Goal: Task Accomplishment & Management: Manage account settings

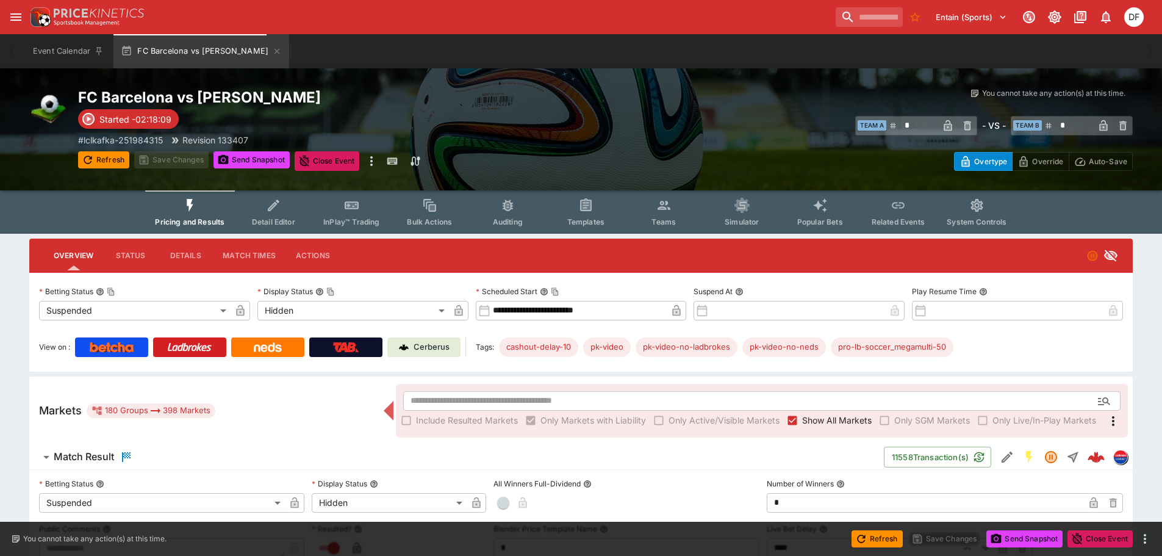
click at [821, 420] on span "Show All Markets" at bounding box center [837, 419] width 70 height 13
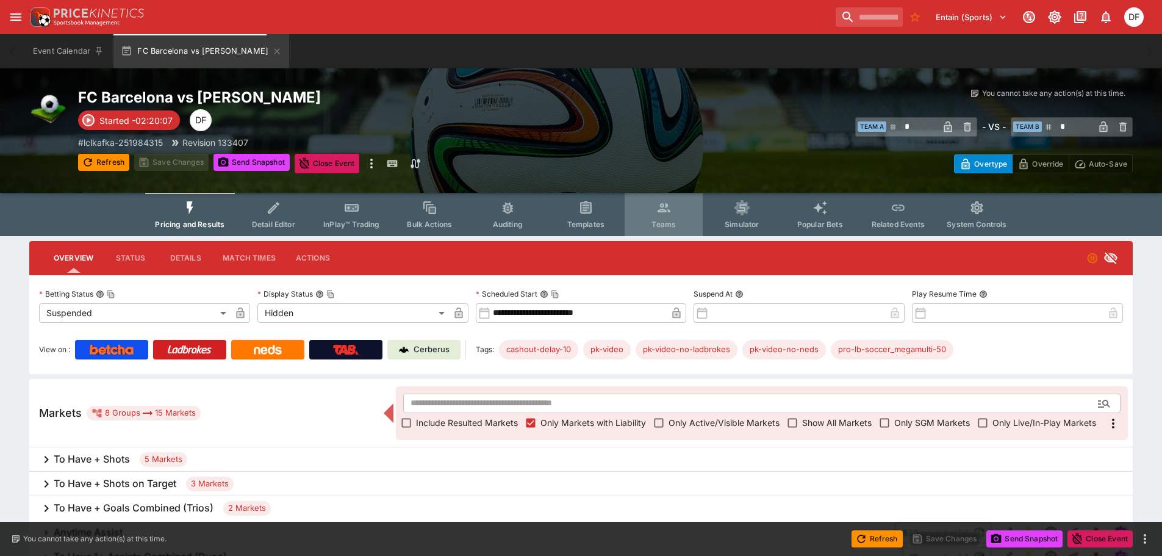
click at [681, 218] on button "Teams" at bounding box center [663, 214] width 78 height 43
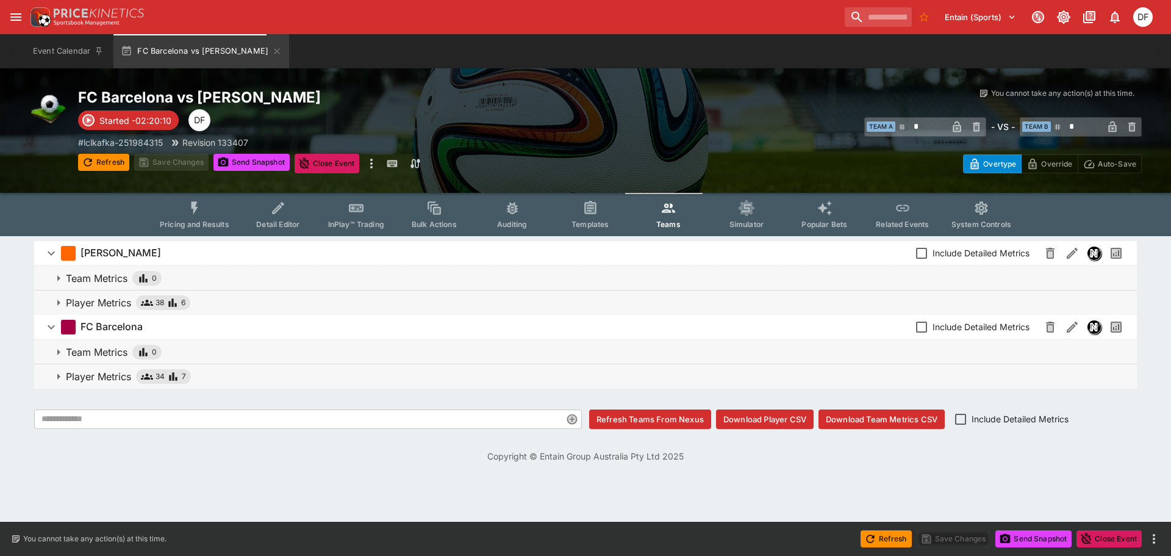
click at [760, 424] on button "Download Player CSV" at bounding box center [765, 419] width 98 height 20
click at [18, 16] on icon "open drawer" at bounding box center [16, 17] width 15 height 15
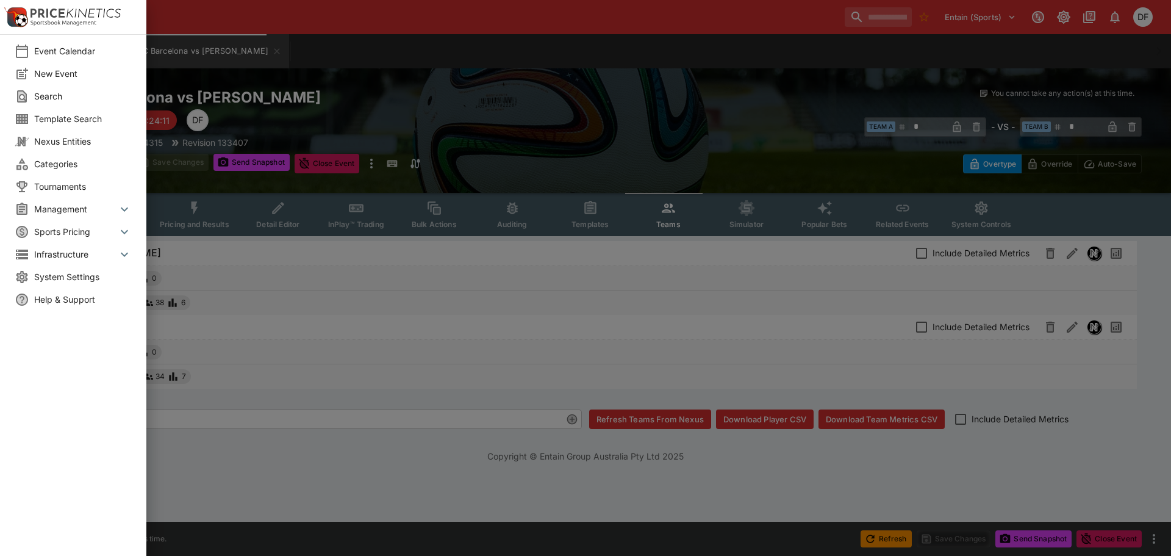
click at [73, 274] on span "System Settings" at bounding box center [83, 276] width 98 height 13
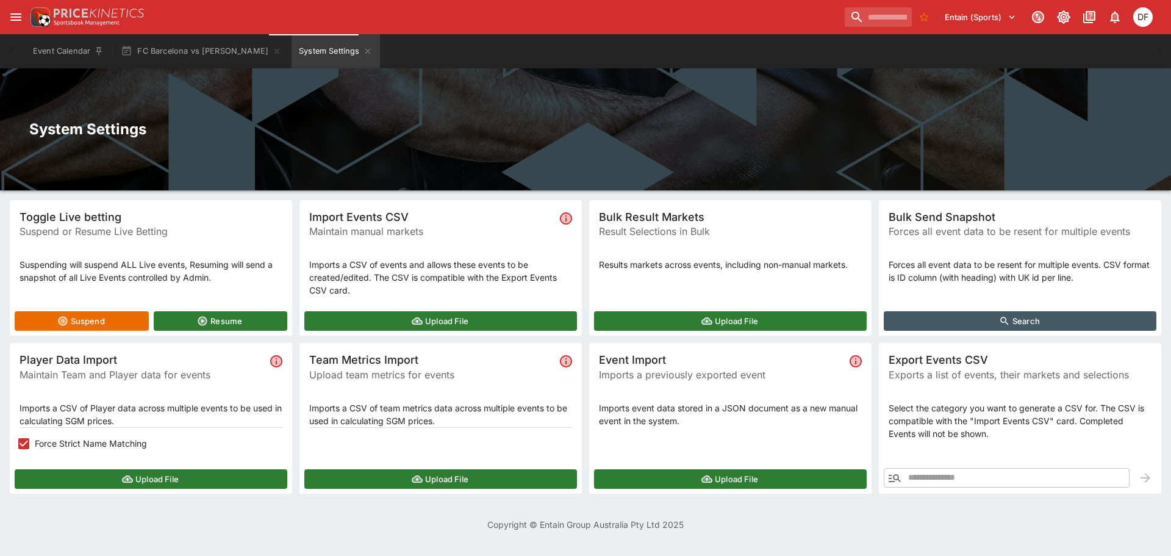
click at [69, 446] on span "Force Strict Name Matching" at bounding box center [91, 443] width 112 height 13
click at [155, 476] on button "Upload File" at bounding box center [151, 479] width 273 height 20
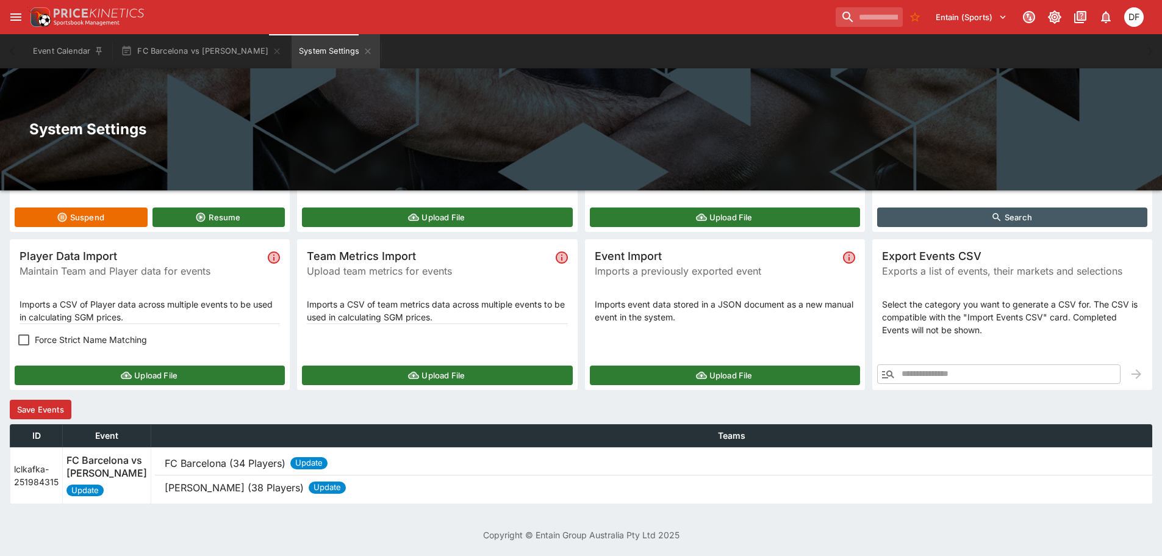
scroll to position [122, 0]
click at [50, 399] on button "Save Events" at bounding box center [41, 409] width 62 height 20
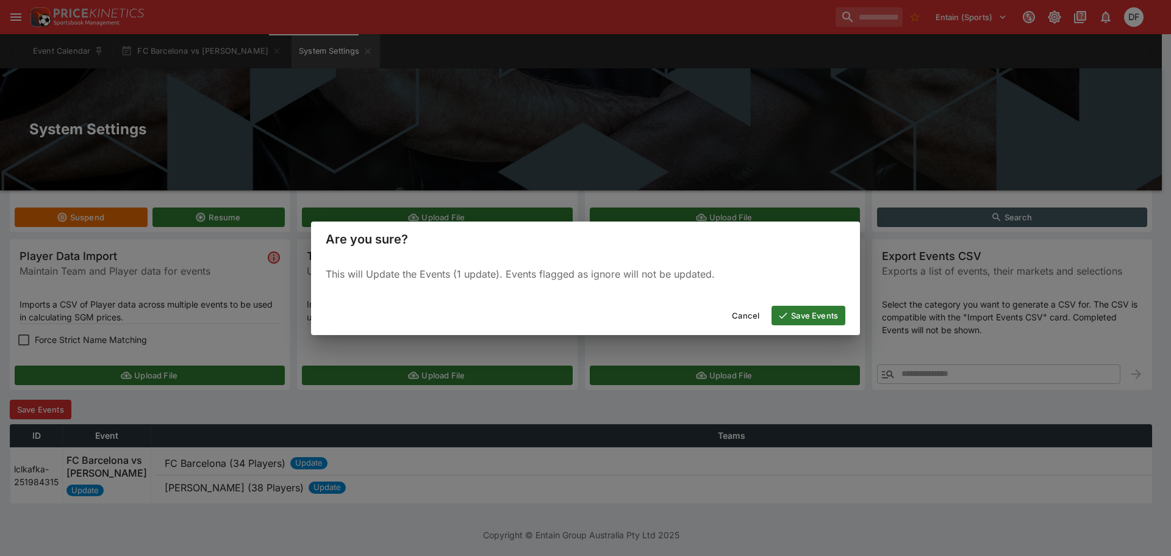
click at [801, 315] on button "Save Events" at bounding box center [808, 316] width 74 height 20
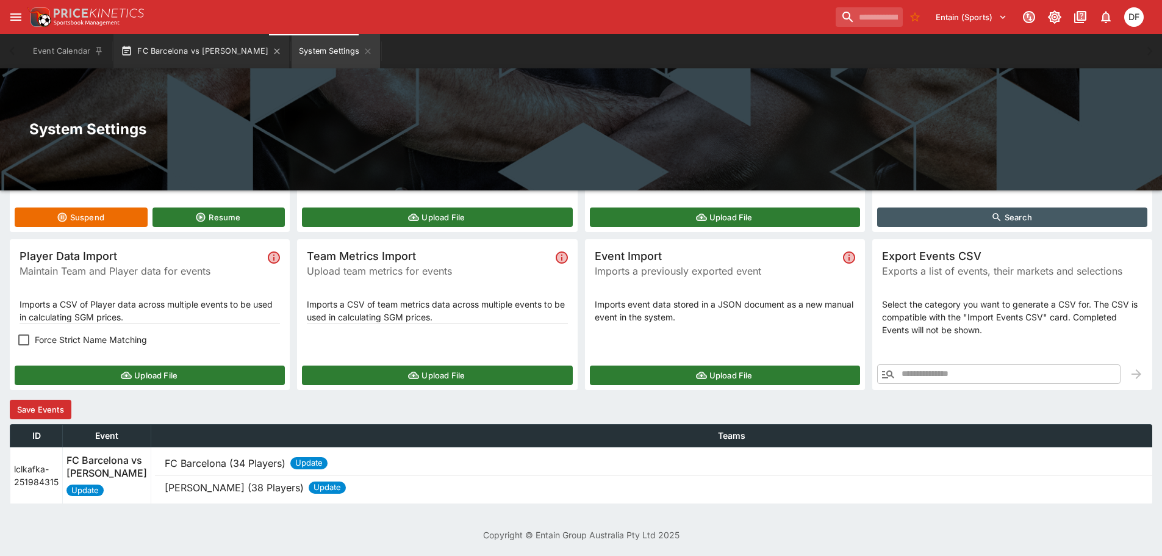
scroll to position [0, 0]
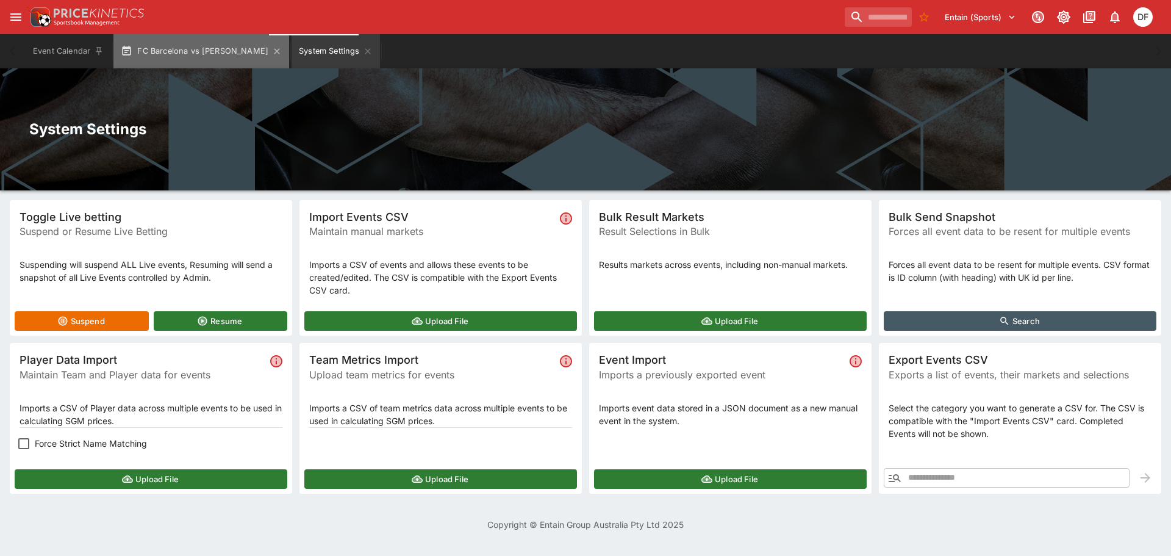
click at [203, 49] on button "FC Barcelona vs [PERSON_NAME]" at bounding box center [201, 51] width 176 height 34
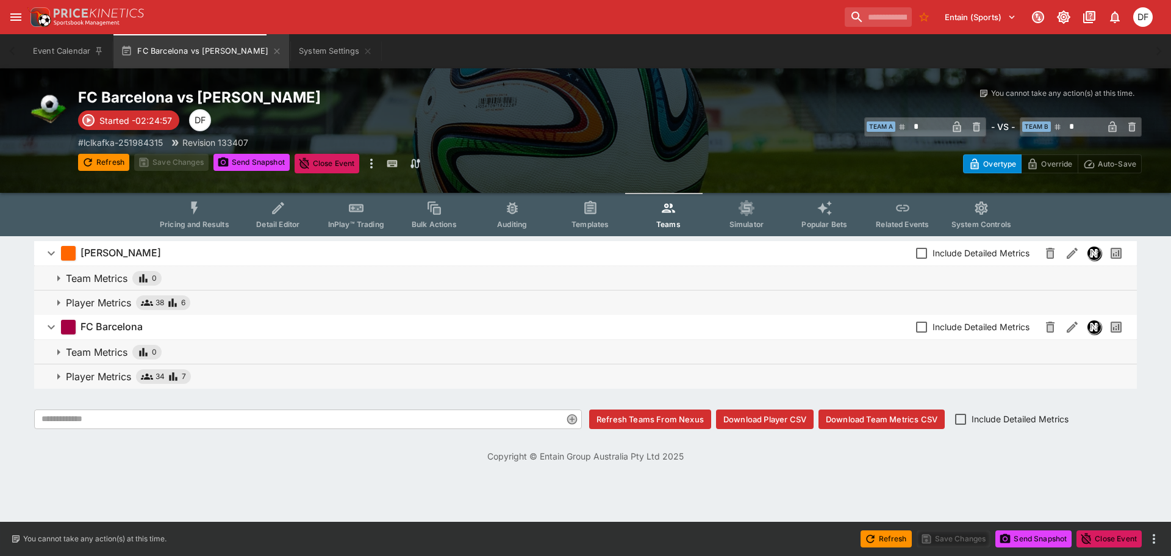
click at [192, 208] on icon "Event type filters" at bounding box center [195, 208] width 16 height 16
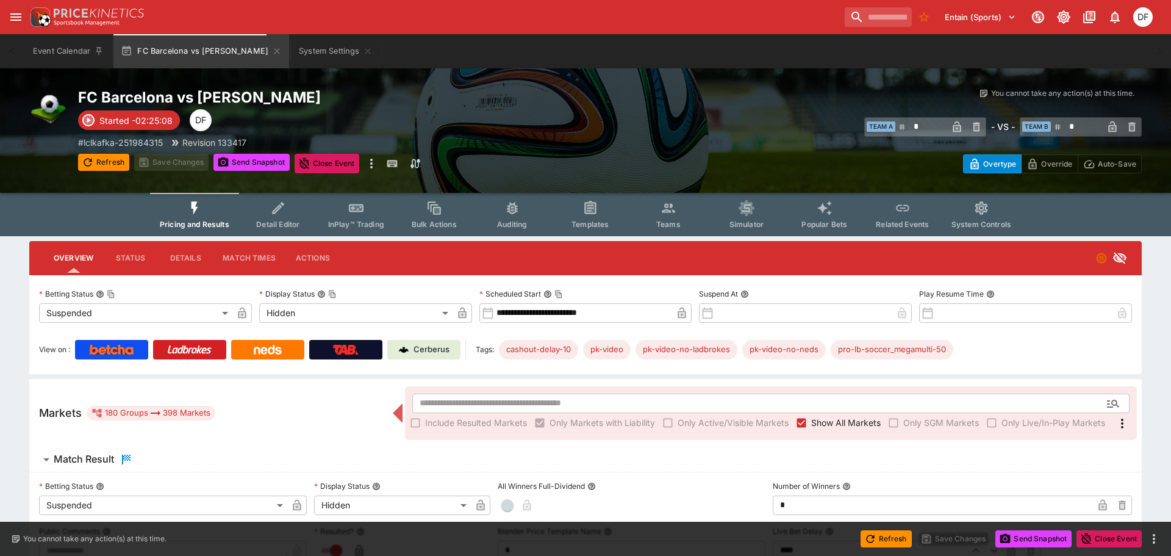
type input "**********"
type input "******"
type input "**********"
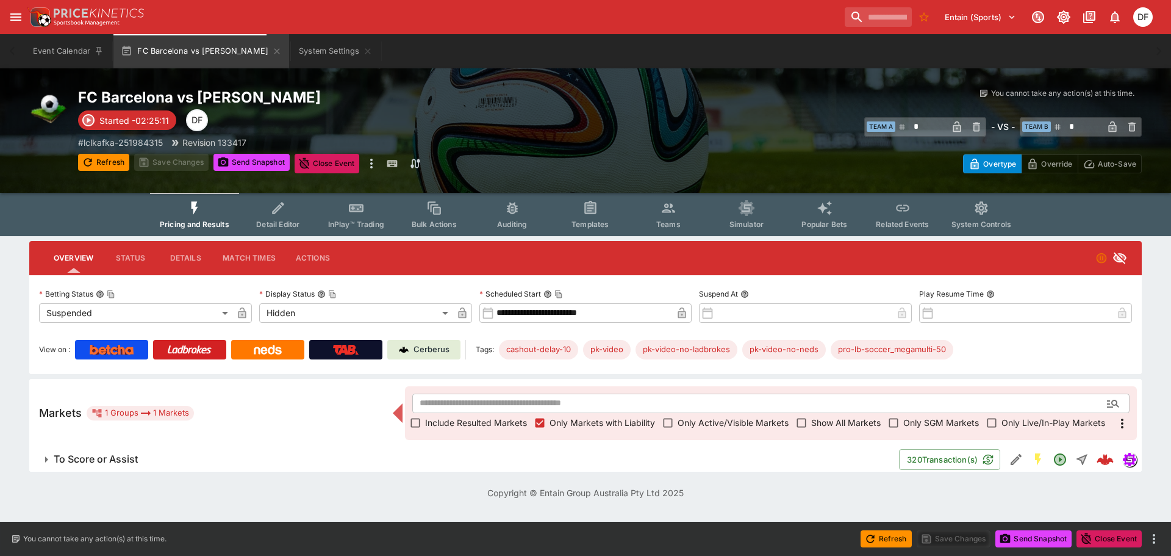
click at [214, 457] on span "To Score or Assist" at bounding box center [472, 459] width 836 height 13
